Goal: Information Seeking & Learning: Find specific fact

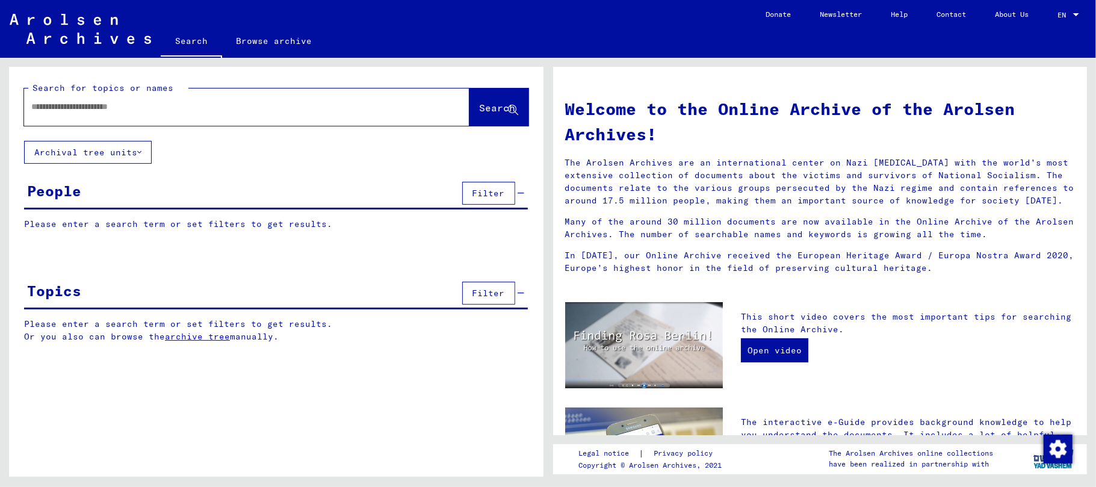
click at [99, 107] on input "text" at bounding box center [232, 107] width 402 height 13
paste input "**********"
type input "**********"
click at [482, 112] on span "Search" at bounding box center [498, 108] width 36 height 12
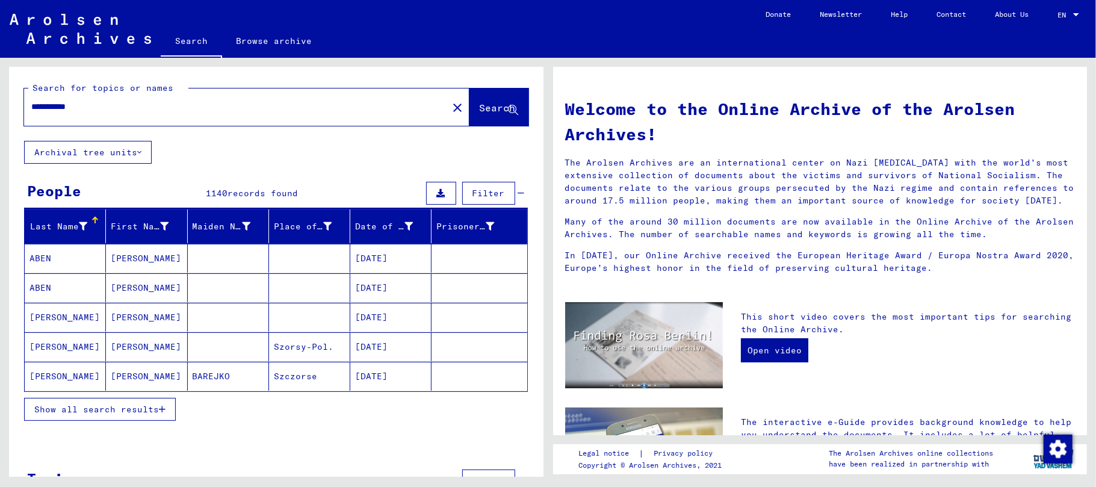
click at [164, 406] on icon "button" at bounding box center [162, 409] width 7 height 8
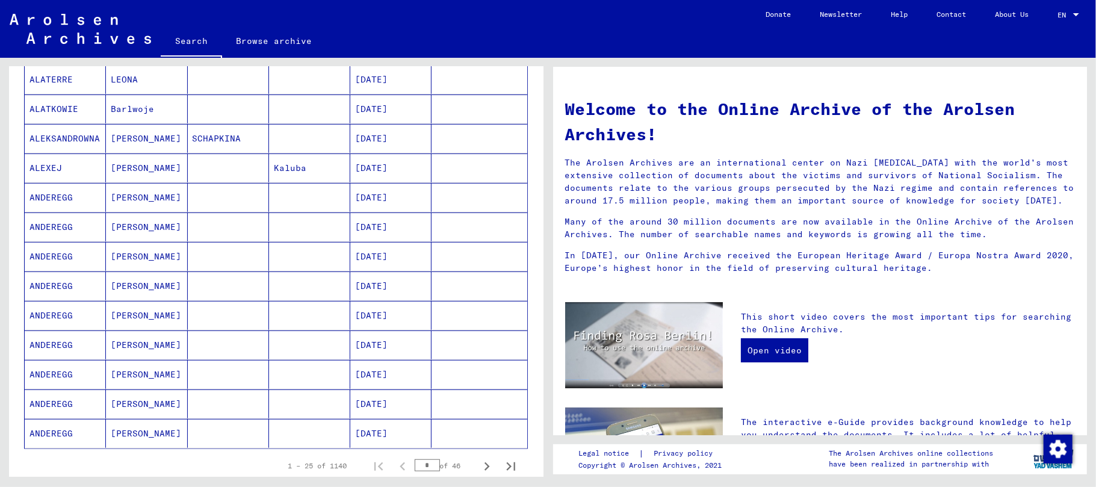
scroll to position [562, 0]
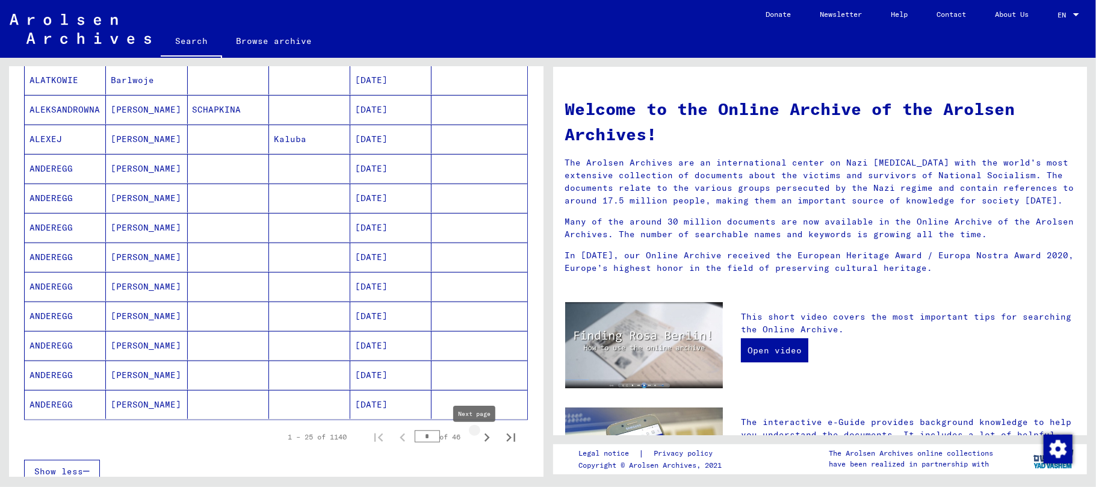
click at [479, 444] on icon "Next page" at bounding box center [487, 437] width 17 height 17
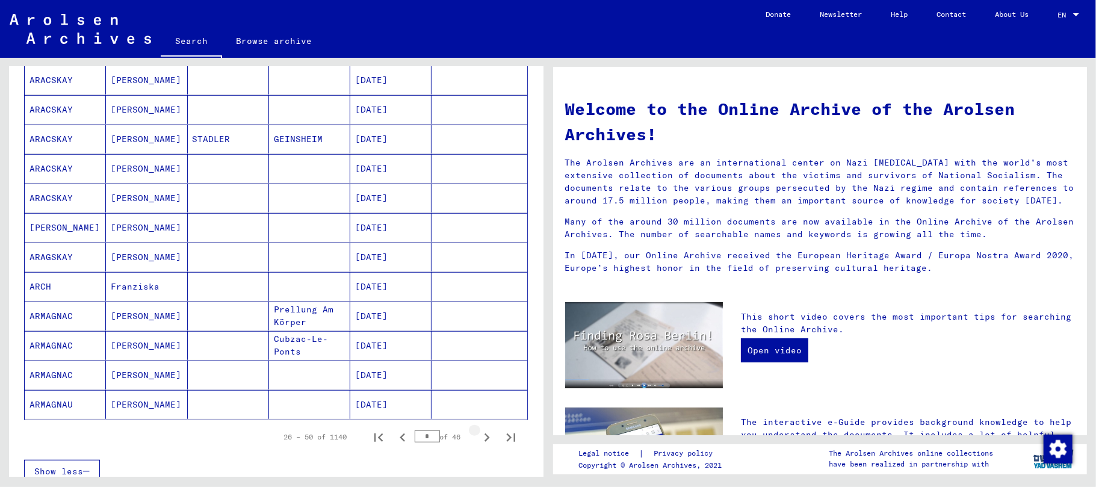
click at [479, 444] on icon "Next page" at bounding box center [487, 437] width 17 height 17
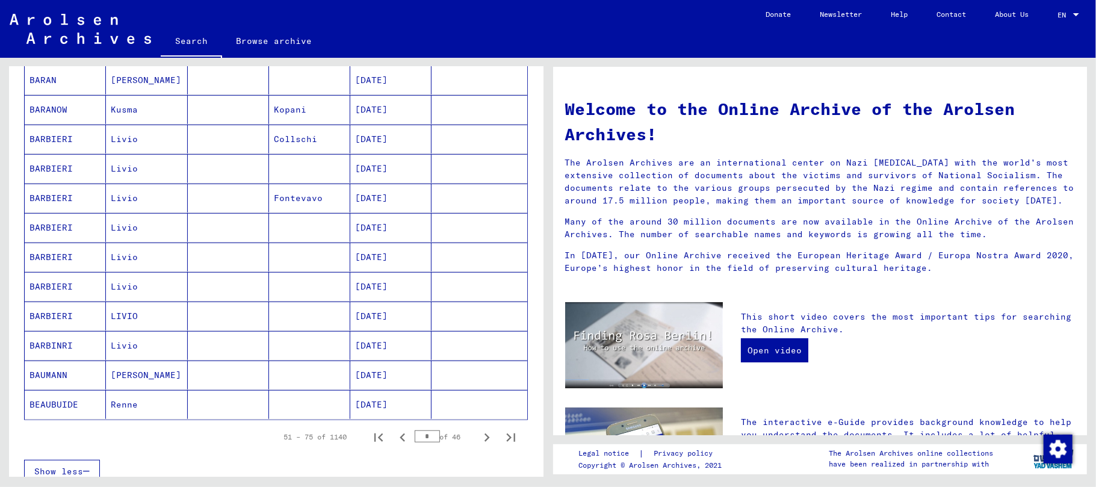
click at [479, 444] on icon "Next page" at bounding box center [487, 437] width 17 height 17
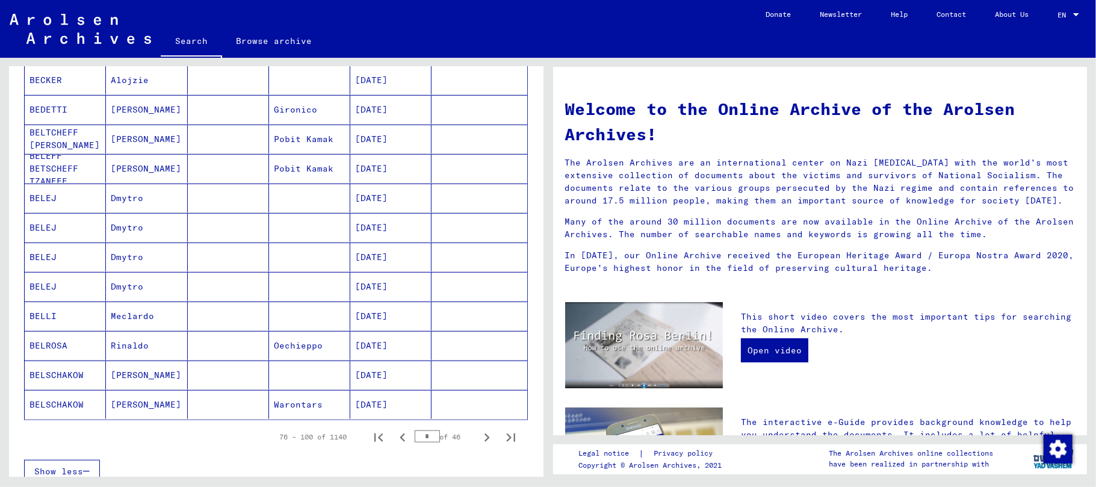
click at [479, 444] on icon "Next page" at bounding box center [487, 437] width 17 height 17
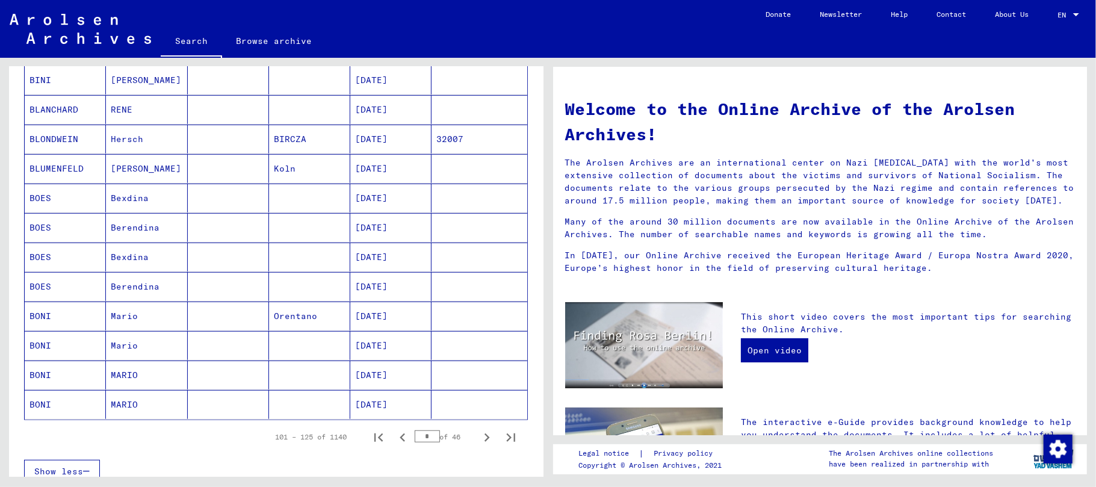
click at [479, 444] on icon "Next page" at bounding box center [487, 437] width 17 height 17
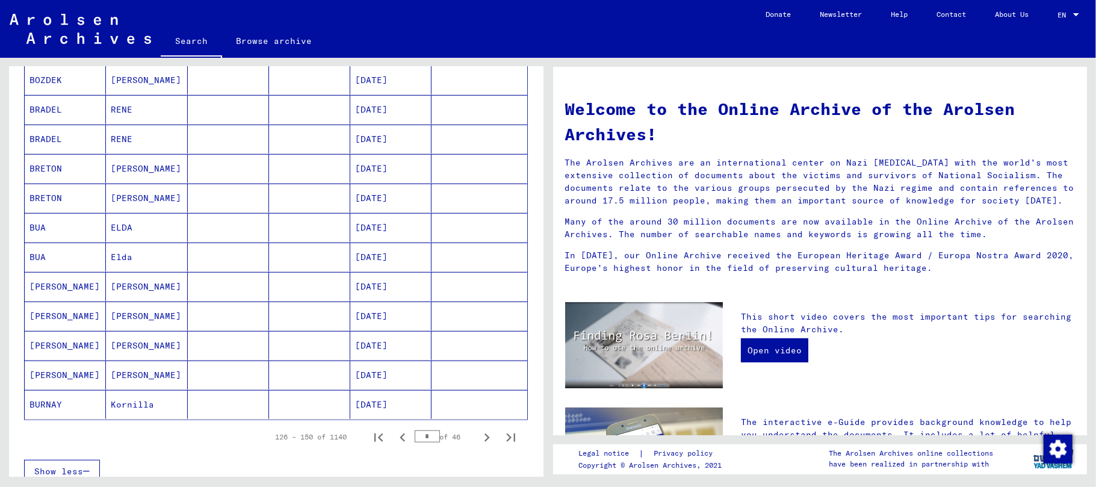
click at [479, 444] on icon "Next page" at bounding box center [487, 437] width 17 height 17
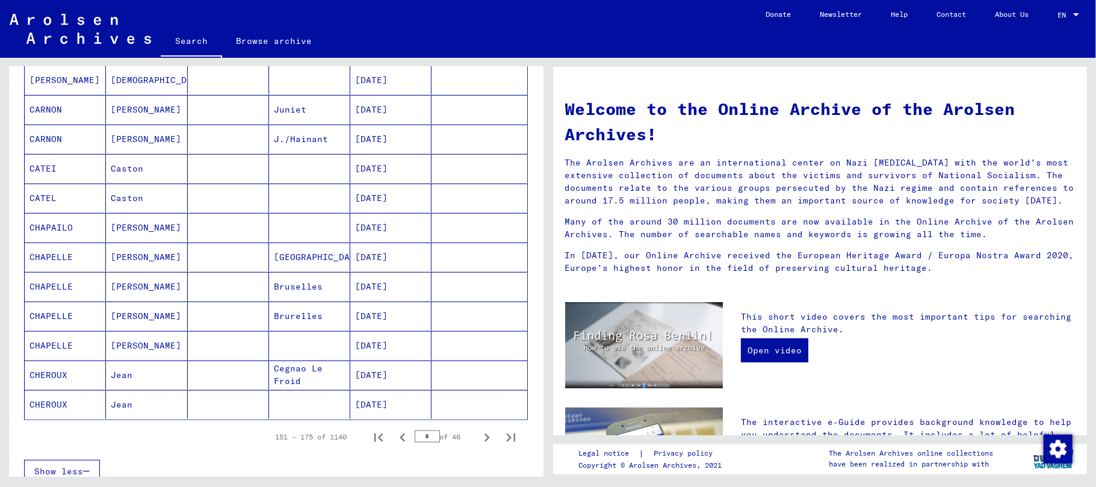
click at [480, 444] on icon "Next page" at bounding box center [487, 437] width 17 height 17
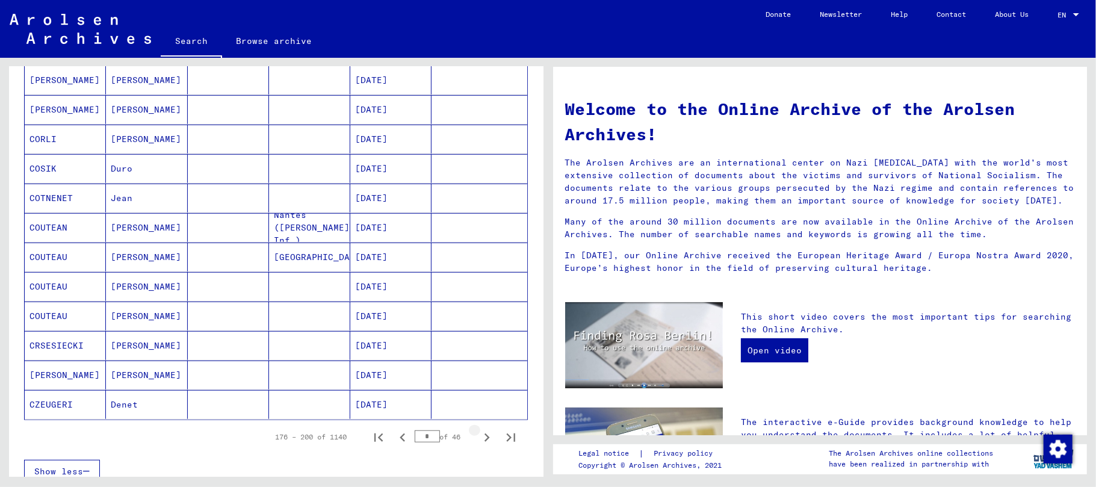
click at [480, 444] on icon "Next page" at bounding box center [487, 437] width 17 height 17
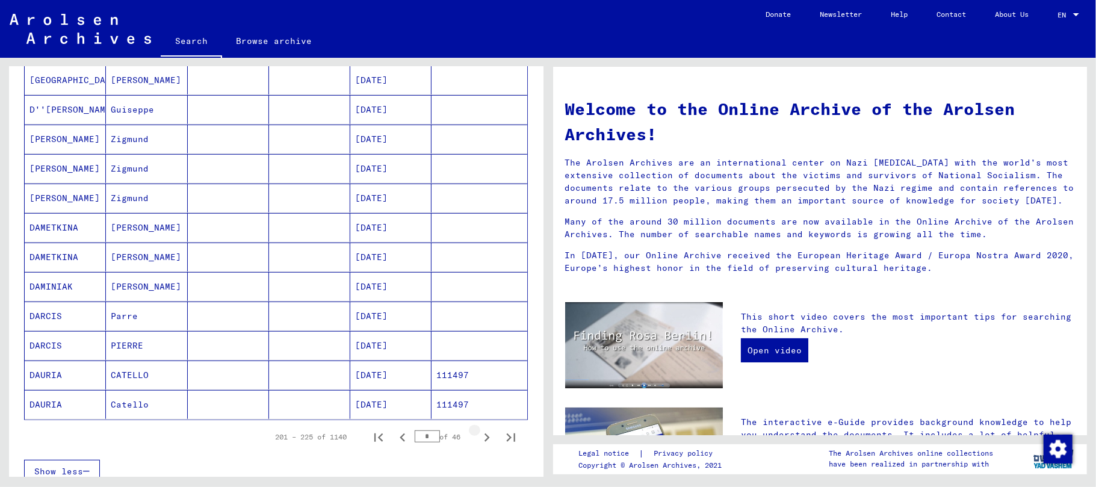
click at [482, 444] on icon "Next page" at bounding box center [487, 437] width 17 height 17
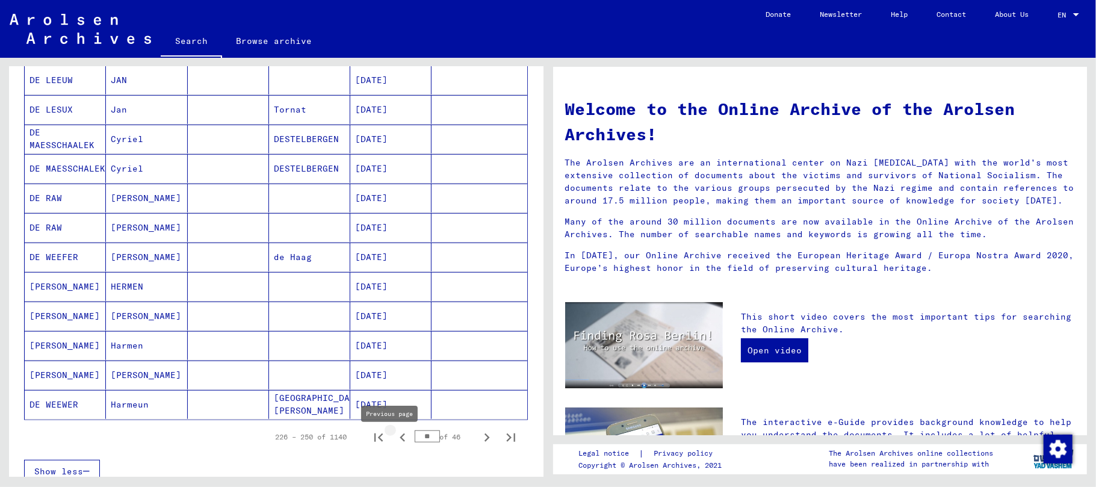
click at [394, 443] on icon "Previous page" at bounding box center [402, 437] width 17 height 17
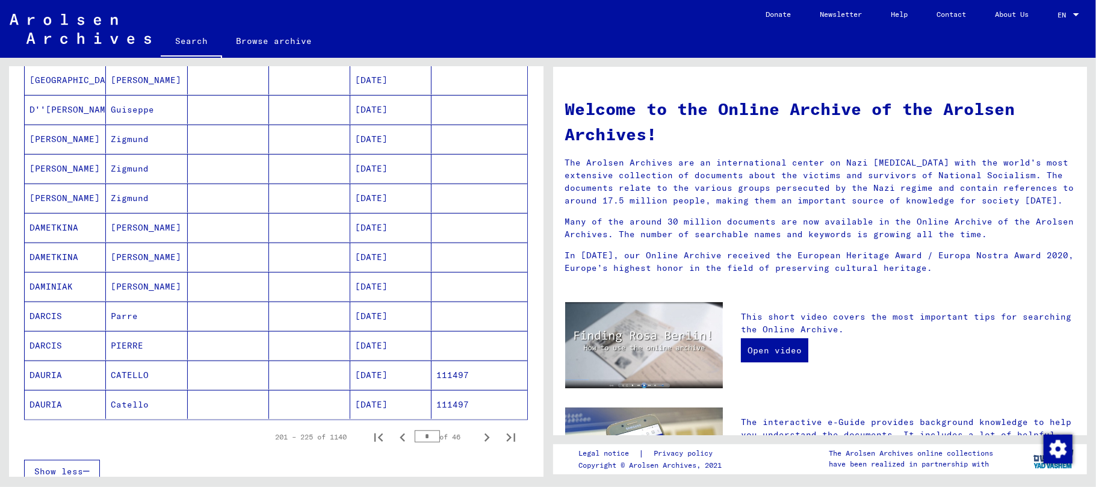
click at [124, 383] on mat-cell "CATELLO" at bounding box center [146, 375] width 81 height 29
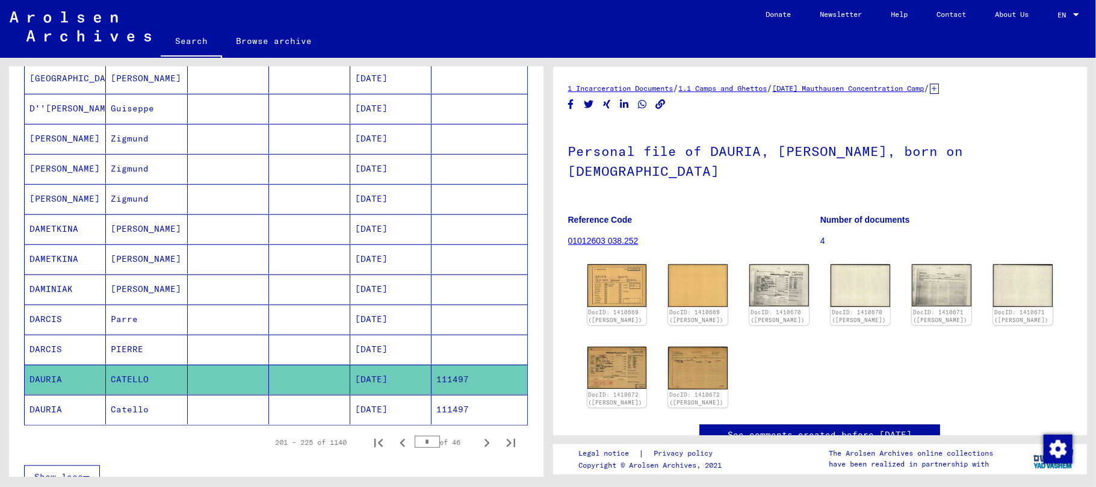
click at [135, 422] on mat-cell "Catello" at bounding box center [146, 409] width 81 height 29
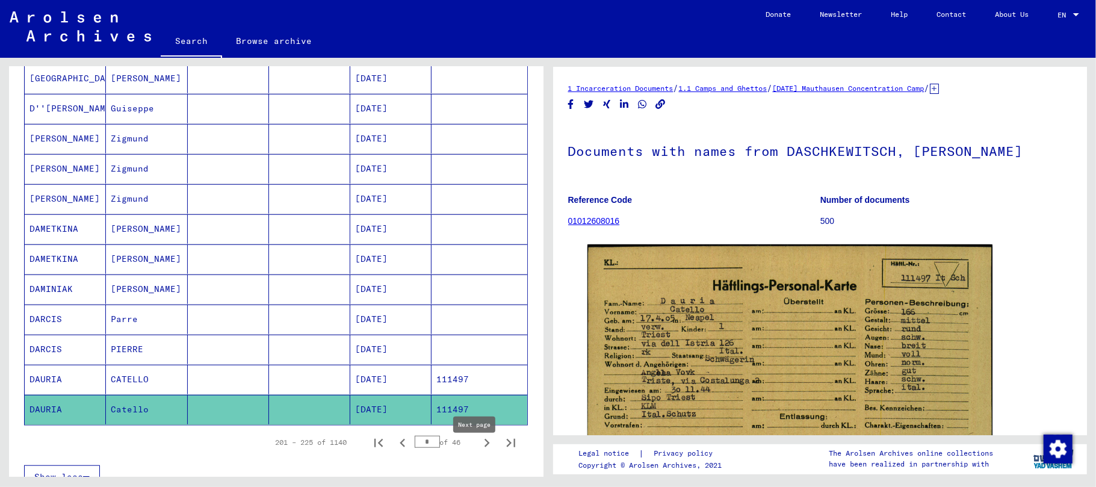
click at [479, 451] on icon "Next page" at bounding box center [487, 443] width 17 height 17
type input "**"
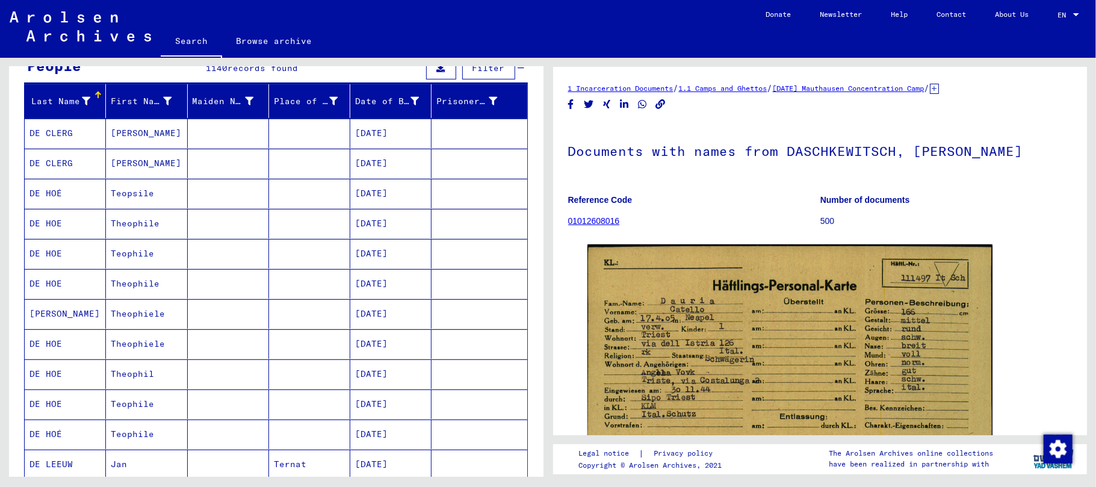
scroll to position [92, 0]
